Goal: Obtain resource: Obtain resource

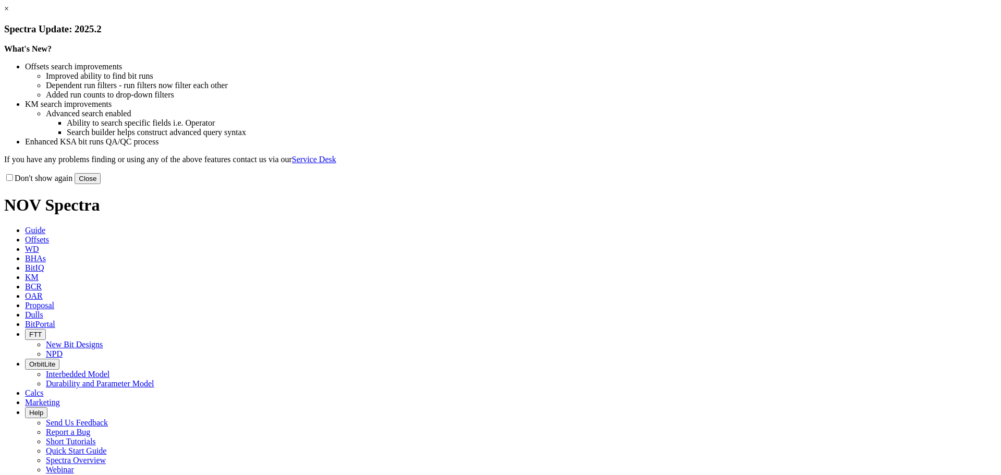
click at [101, 184] on button "Close" at bounding box center [88, 178] width 26 height 11
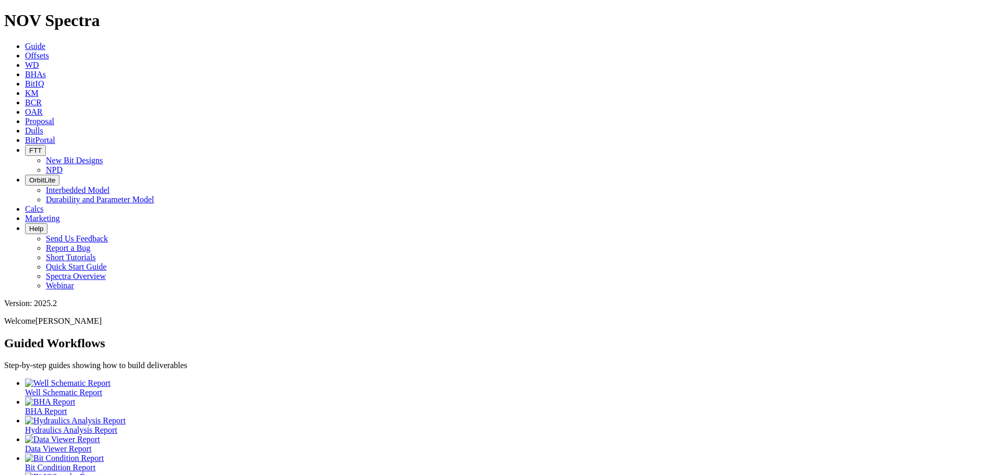
click at [49, 51] on link "Offsets" at bounding box center [37, 55] width 24 height 9
